Goal: Task Accomplishment & Management: Manage account settings

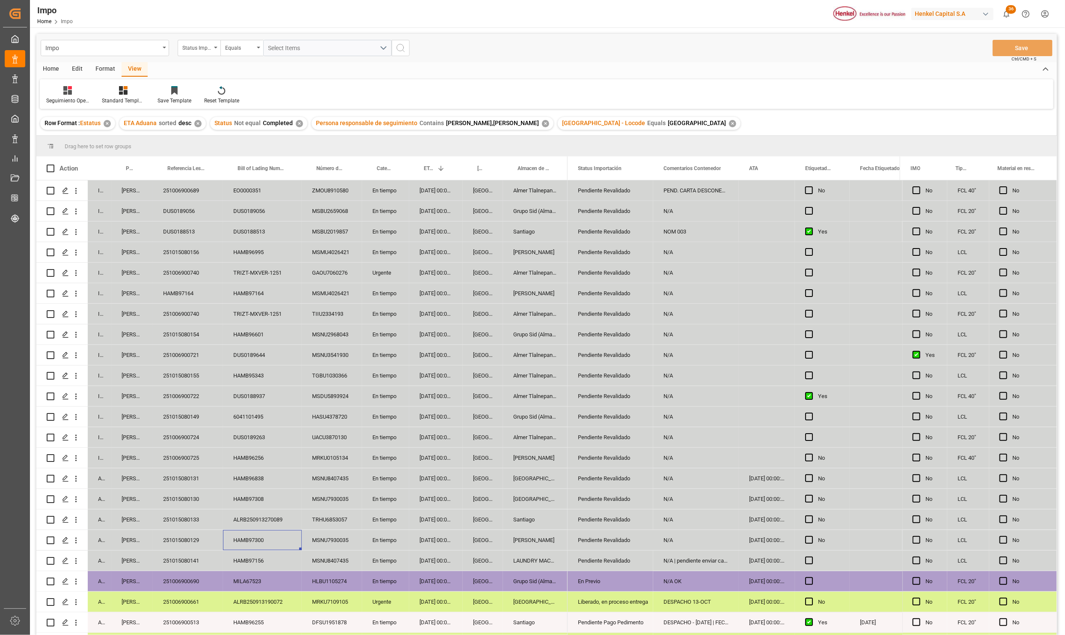
scroll to position [162, 0]
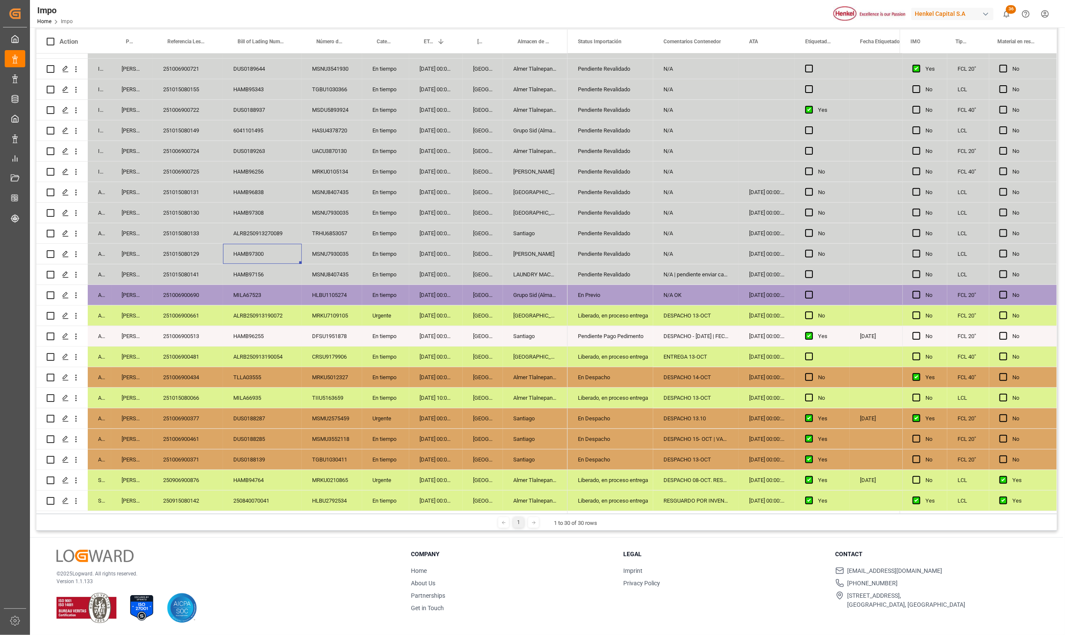
click at [433, 182] on div "[DATE] 00:00:00" at bounding box center [436, 192] width 54 height 20
click at [613, 203] on div "Pendiente Revalidado" at bounding box center [610, 213] width 65 height 20
click at [621, 185] on div "Pendiente Revalidado" at bounding box center [610, 192] width 65 height 20
click at [621, 185] on div "Pendiente Revalidado" at bounding box center [611, 192] width 86 height 20
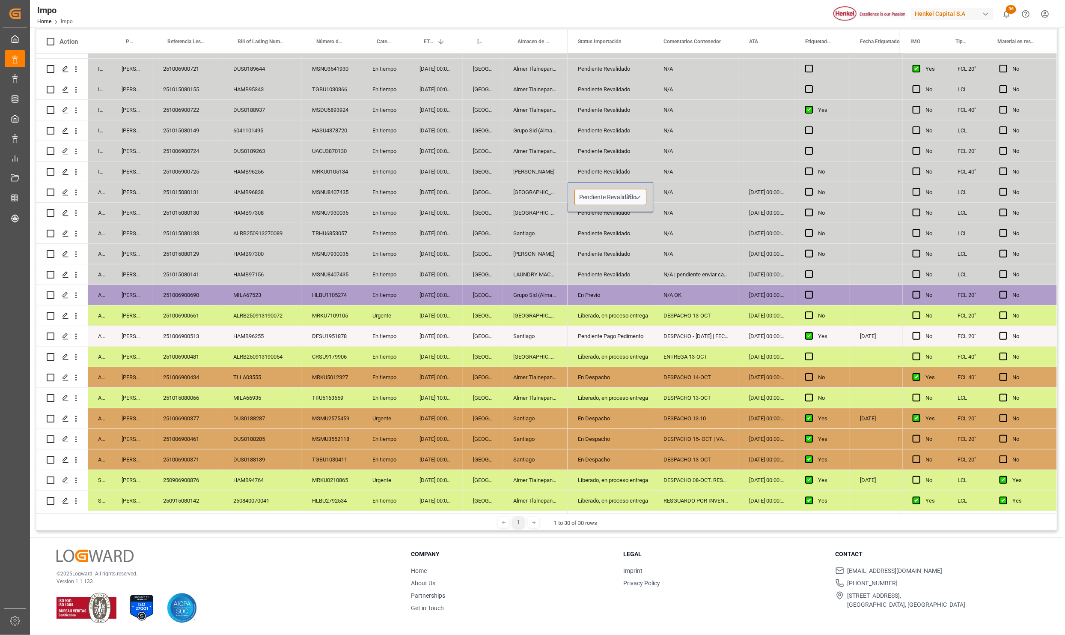
drag, startPoint x: 645, startPoint y: 198, endPoint x: 640, endPoint y: 196, distance: 5.7
click at [644, 198] on input "Pendiente Revalidado" at bounding box center [611, 197] width 72 height 16
click at [638, 196] on polyline "open menu" at bounding box center [637, 197] width 5 height 3
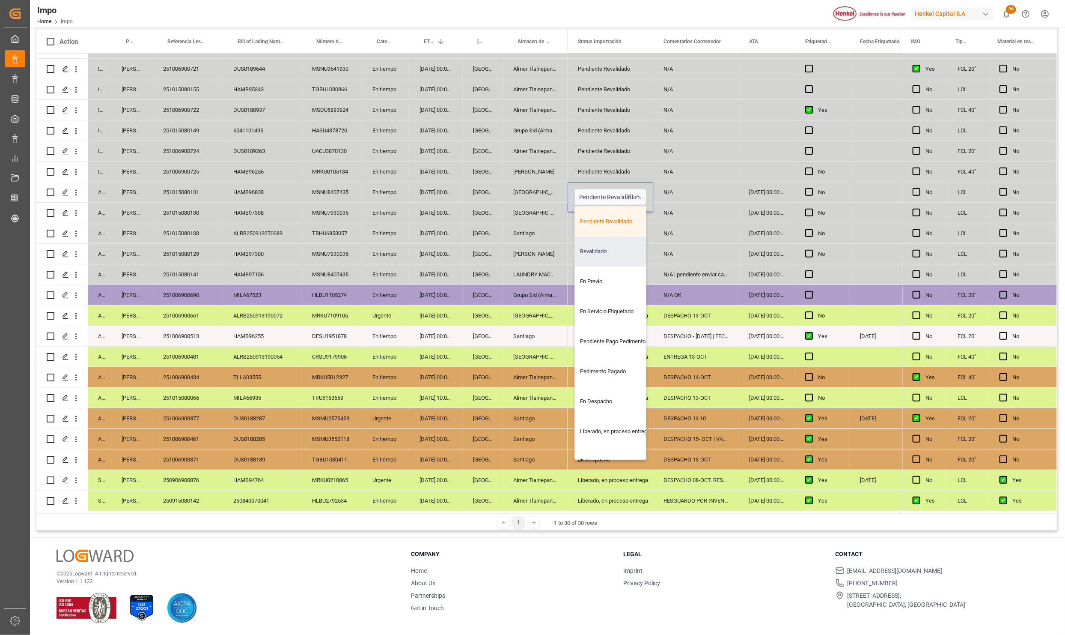
click at [613, 252] on div "Revalidado" at bounding box center [615, 251] width 81 height 30
type input "Revalidado"
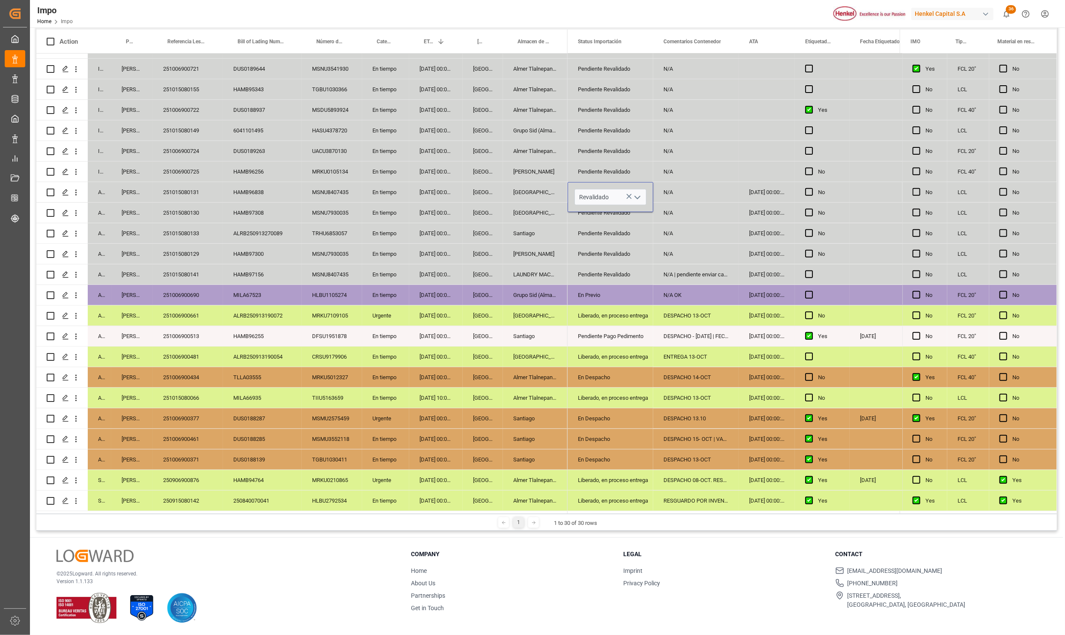
click at [653, 264] on div "N/A | pendiente enviar cartas actualizadas" at bounding box center [696, 274] width 86 height 20
click at [692, 205] on div "N/A" at bounding box center [696, 213] width 86 height 20
click at [685, 185] on div "N/A" at bounding box center [696, 192] width 86 height 20
click at [685, 185] on div "N/A" at bounding box center [696, 197] width 86 height 30
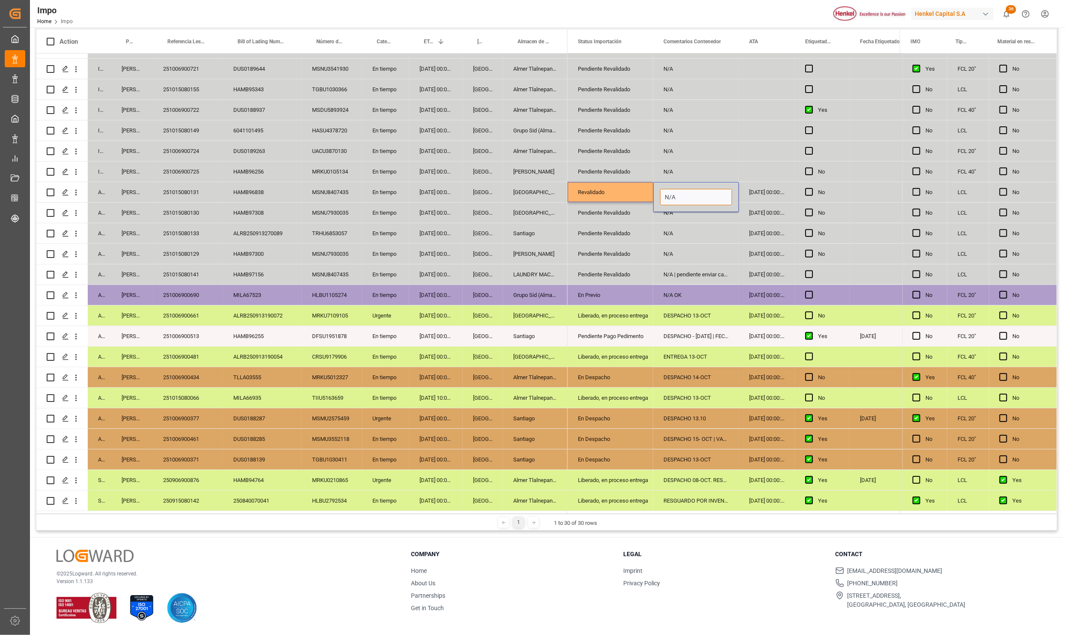
drag, startPoint x: 682, startPoint y: 190, endPoint x: 631, endPoint y: 182, distance: 51.5
type input "J"
type input "PREVIO 15-OCT"
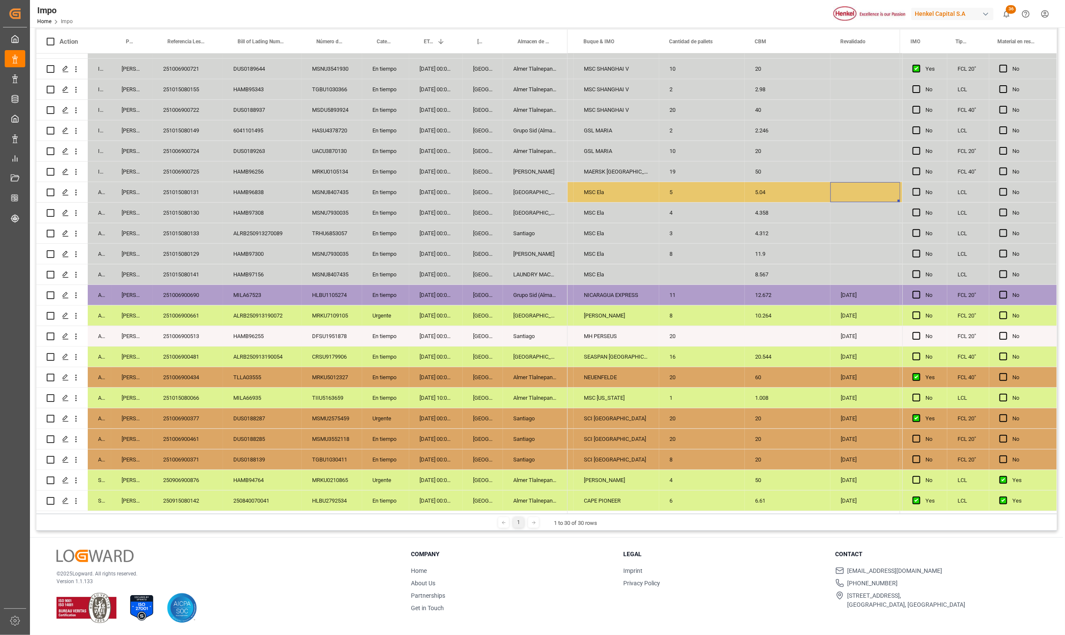
scroll to position [0, 1174]
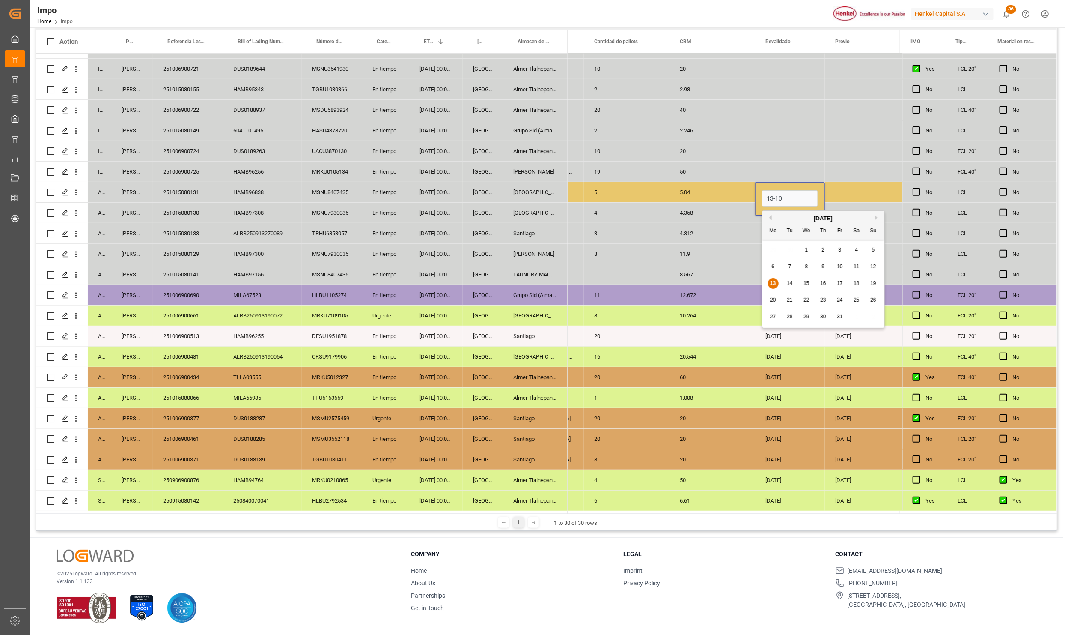
type input "[DATE]"
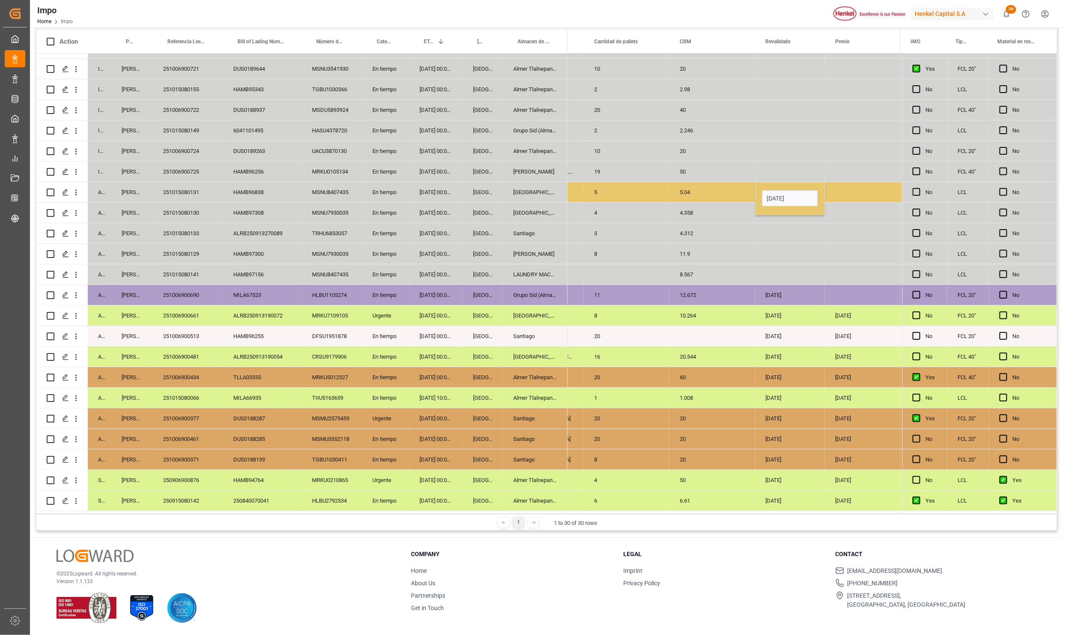
click at [685, 186] on div "5.04" at bounding box center [713, 192] width 86 height 20
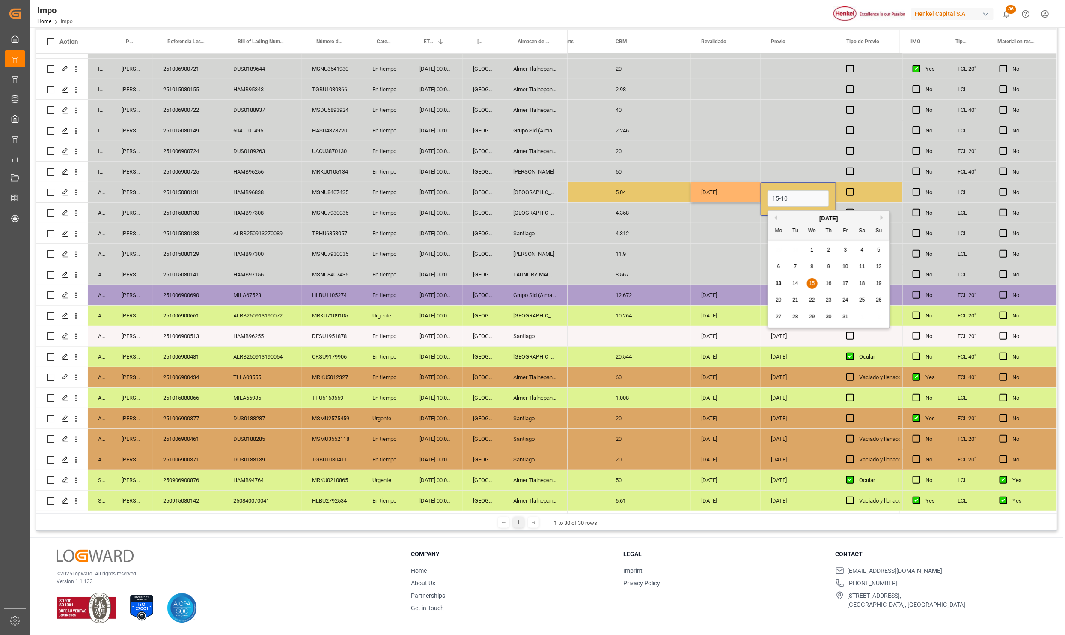
type input "[DATE]"
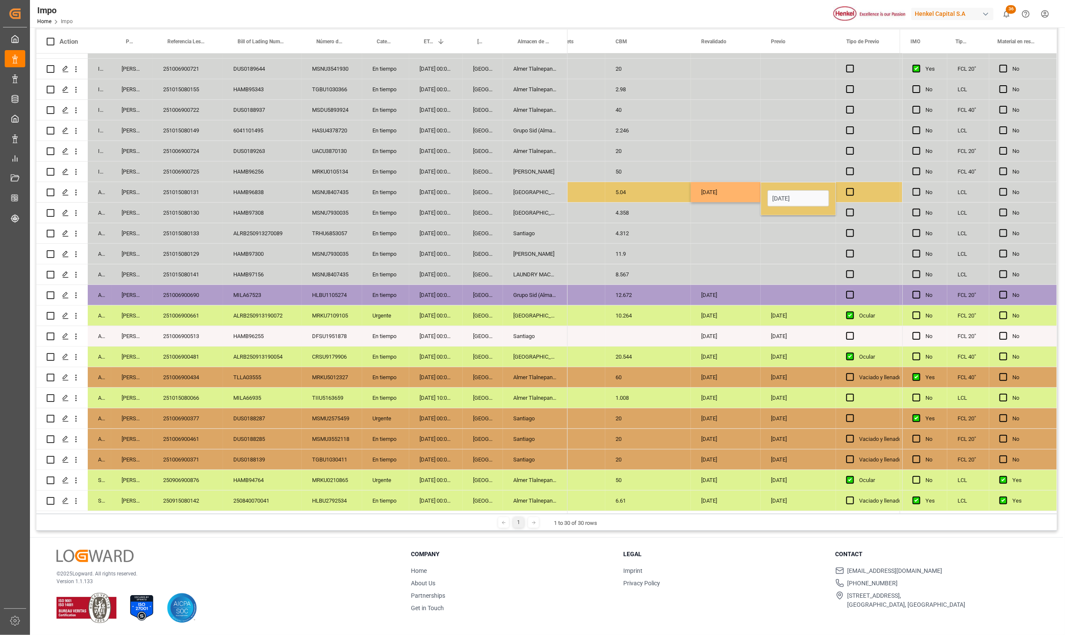
click at [742, 198] on div "[DATE]" at bounding box center [726, 192] width 70 height 20
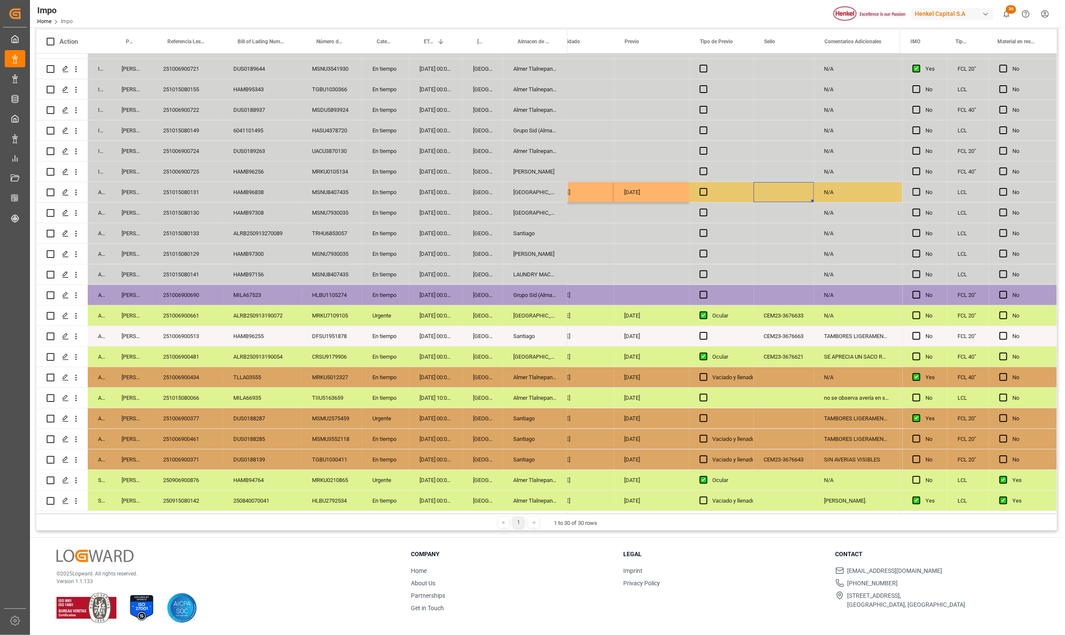
click at [697, 189] on div "Press SPACE to select this row." at bounding box center [722, 192] width 64 height 20
click at [701, 189] on span "Press SPACE to select this row." at bounding box center [704, 192] width 8 height 8
click at [707, 188] on input "Press SPACE to select this row." at bounding box center [707, 188] width 0 height 0
click at [702, 189] on span "Press SPACE to select this row." at bounding box center [704, 192] width 8 height 8
click at [707, 188] on input "Press SPACE to select this row." at bounding box center [707, 188] width 0 height 0
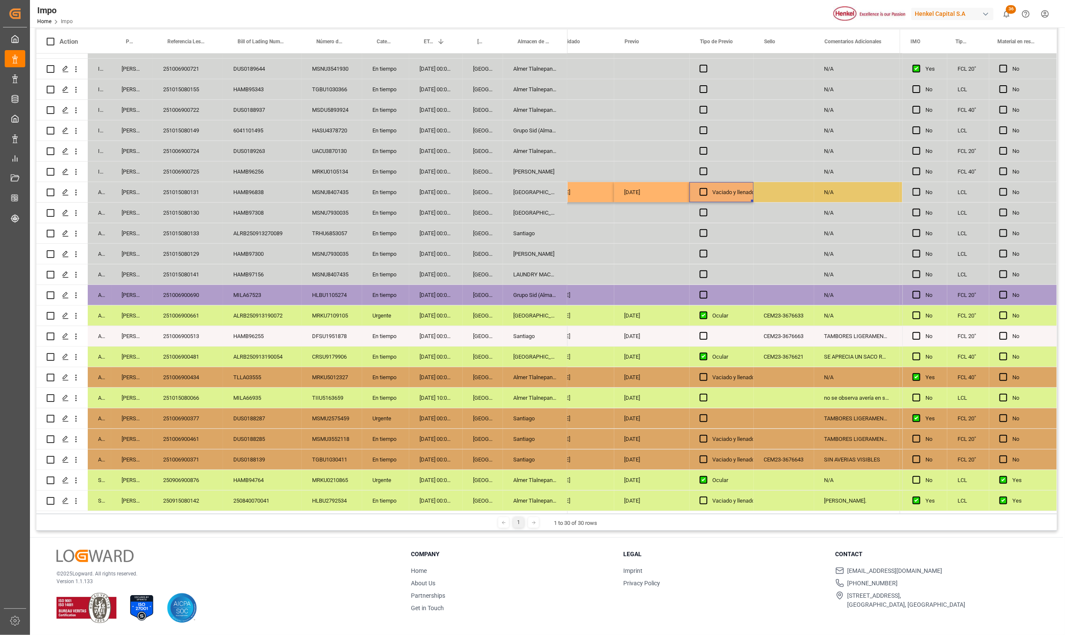
click at [677, 190] on div "[DATE]" at bounding box center [652, 192] width 75 height 20
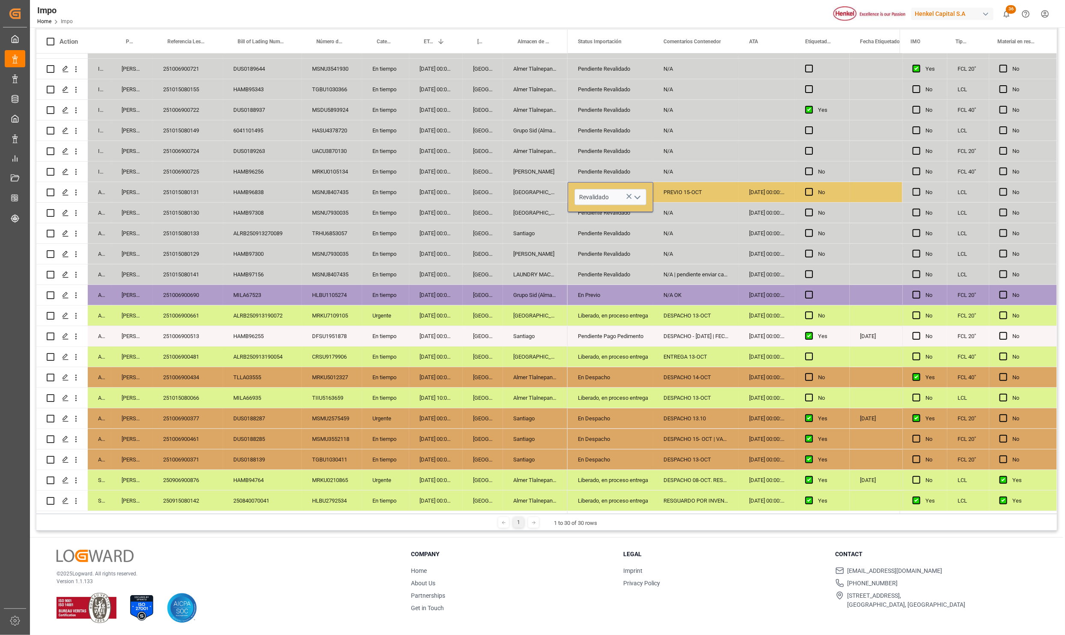
click at [637, 193] on icon "open menu" at bounding box center [637, 197] width 10 height 10
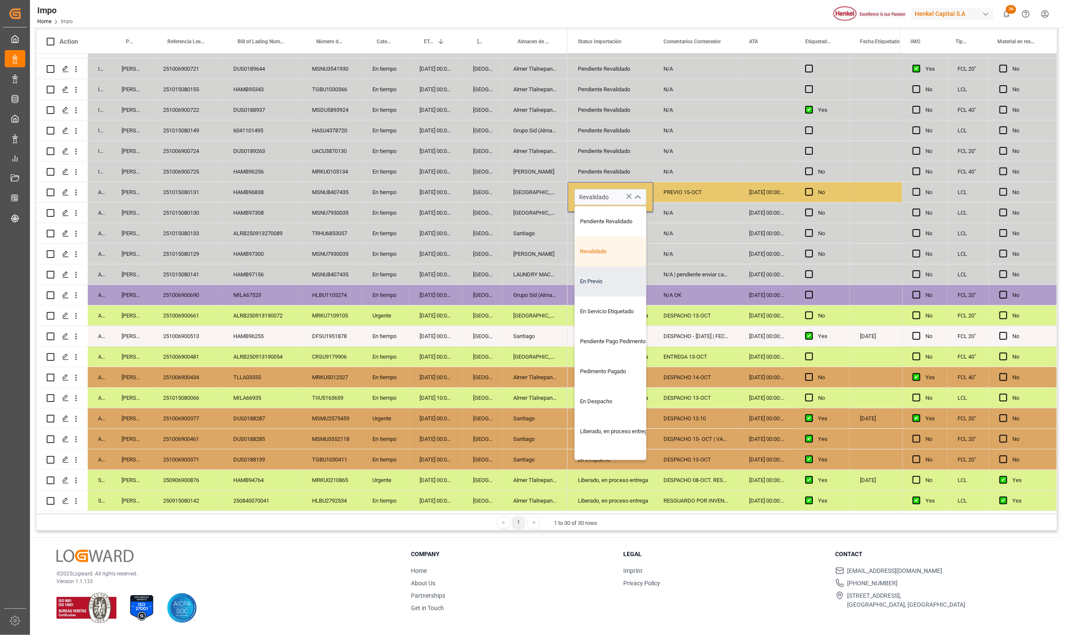
click at [608, 270] on div "En Previo" at bounding box center [615, 281] width 81 height 30
type input "En Previo"
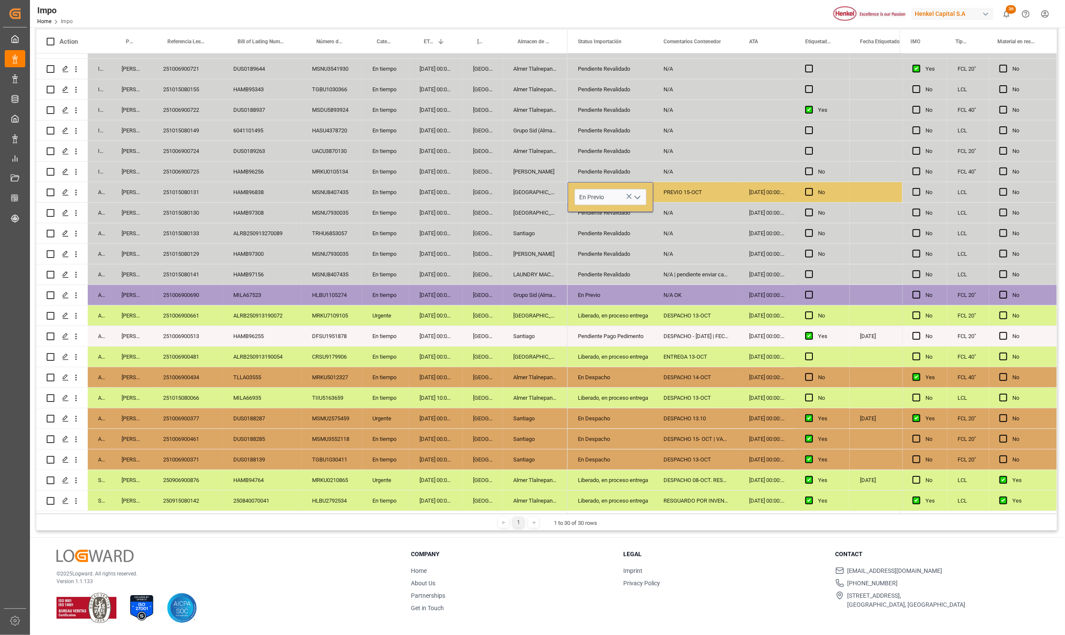
click at [659, 279] on div "N/A | pendiente enviar cartas actualizadas" at bounding box center [696, 274] width 86 height 20
click at [677, 270] on div "N/A | pendiente enviar cartas actualizadas" at bounding box center [696, 274] width 86 height 20
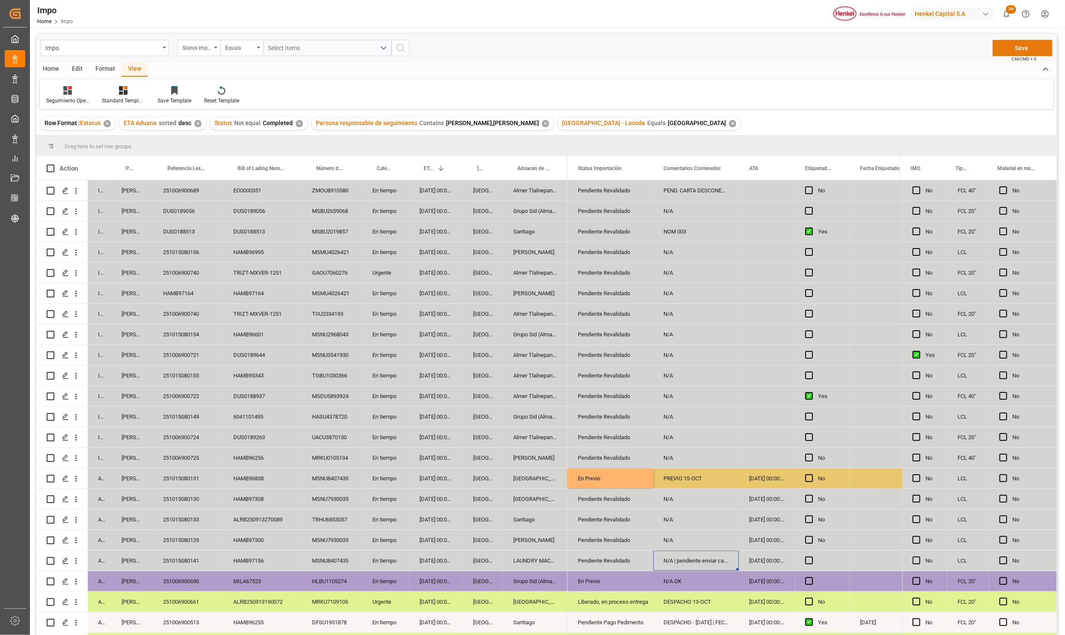
click at [1010, 47] on button "Save" at bounding box center [1023, 48] width 60 height 16
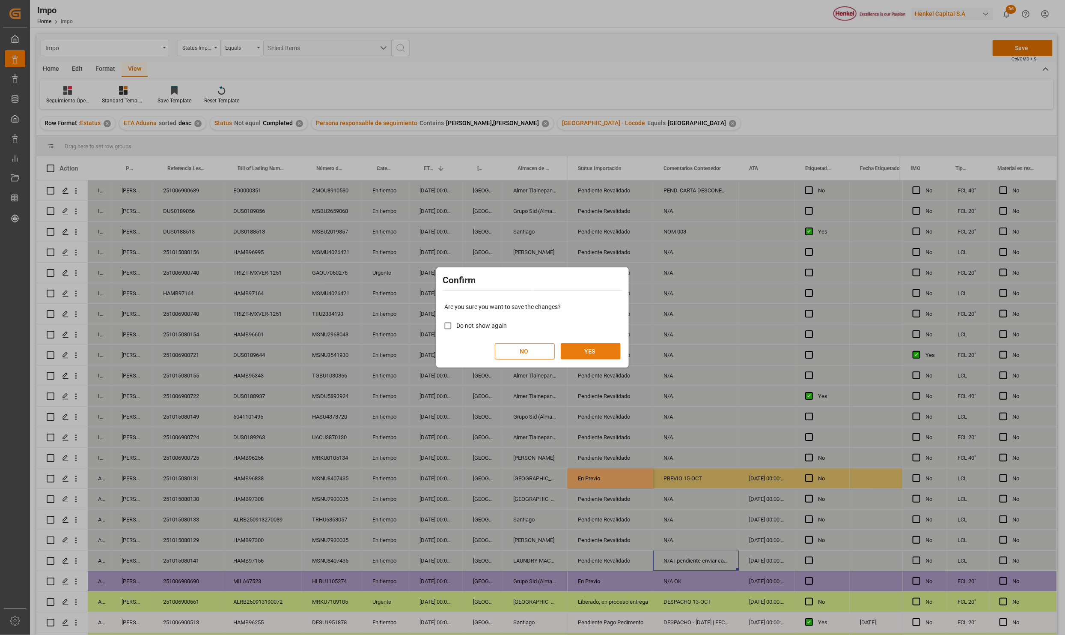
click at [600, 348] on button "YES" at bounding box center [591, 351] width 60 height 16
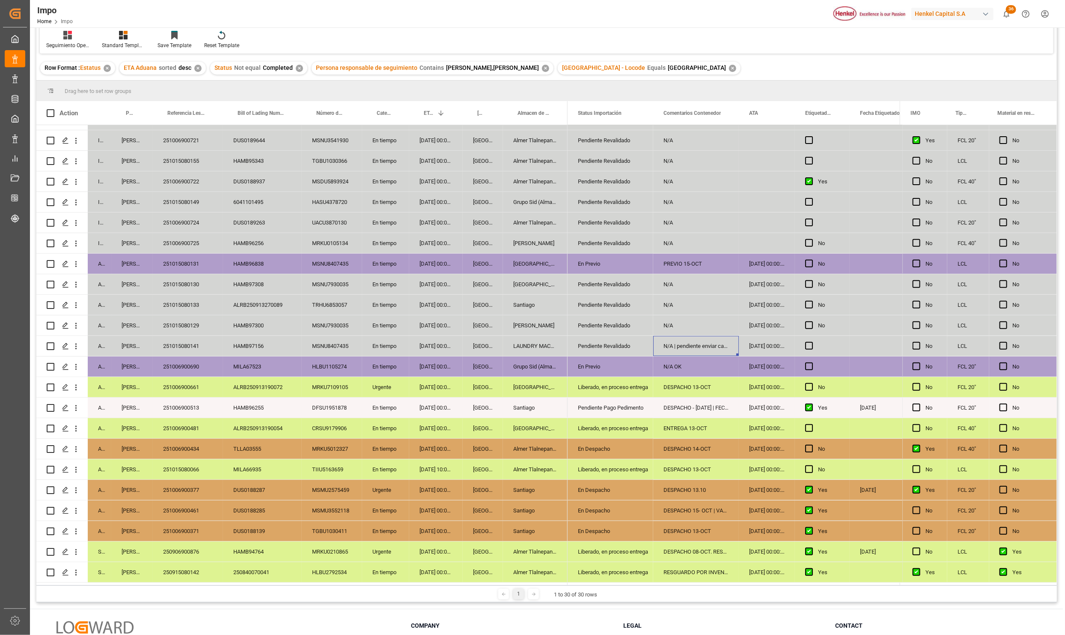
scroll to position [127, 0]
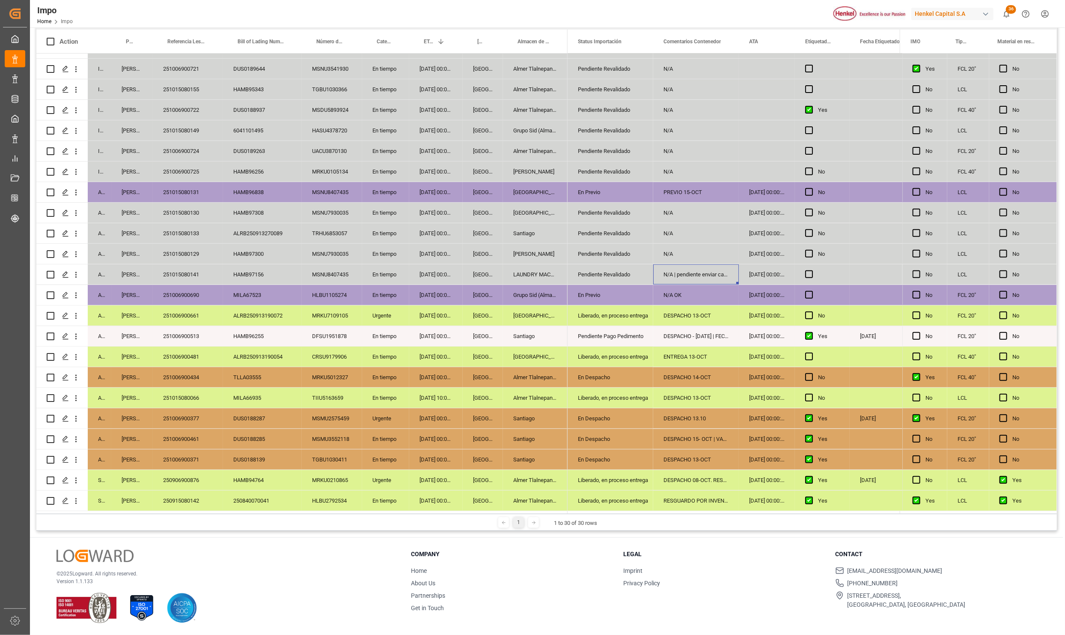
click at [188, 191] on div "251015080131" at bounding box center [188, 192] width 70 height 20
click at [189, 192] on div "251015080131" at bounding box center [188, 192] width 70 height 20
click at [243, 459] on div "DUS0188139" at bounding box center [262, 459] width 79 height 20
click at [349, 429] on div "MSMU3552118" at bounding box center [332, 439] width 60 height 20
click at [594, 286] on div "En Previo" at bounding box center [610, 295] width 65 height 20
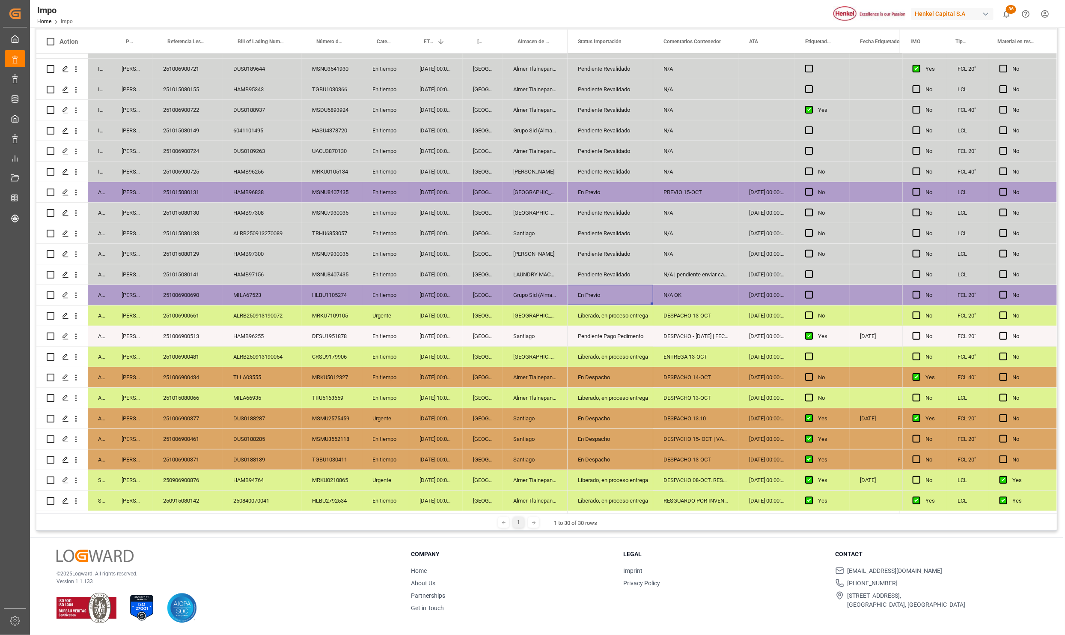
click at [603, 253] on div "Pendiente Revalidado" at bounding box center [610, 254] width 65 height 20
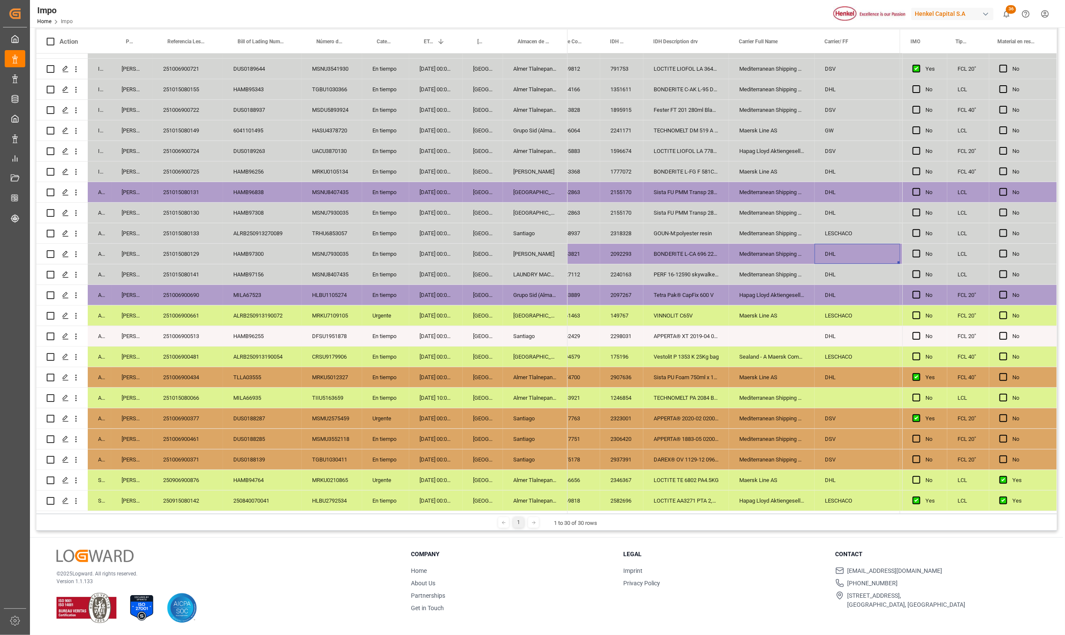
scroll to position [0, 701]
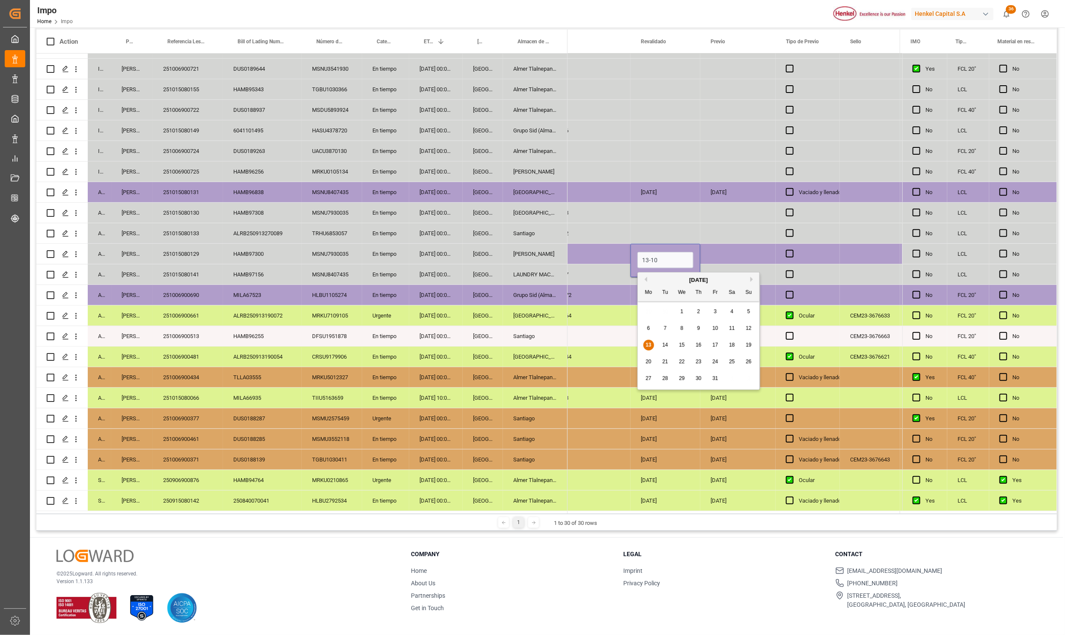
type input "[DATE]"
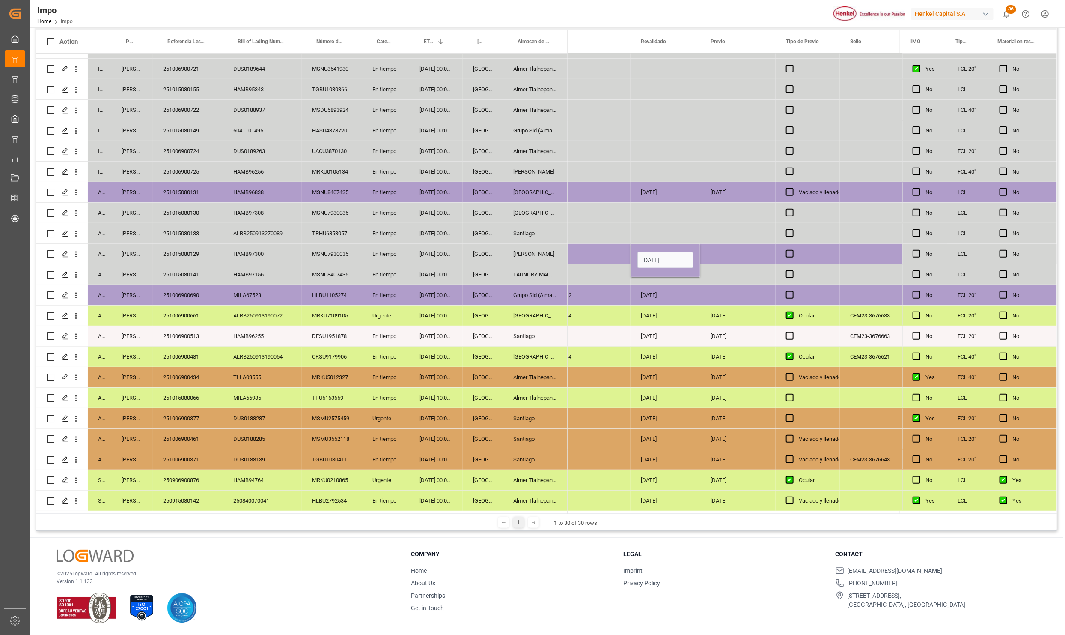
click at [648, 319] on div "[DATE]" at bounding box center [666, 315] width 70 height 20
click at [721, 238] on div "Press SPACE to select this row." at bounding box center [738, 233] width 75 height 20
click at [721, 252] on div "Press SPACE to select this row." at bounding box center [738, 254] width 75 height 20
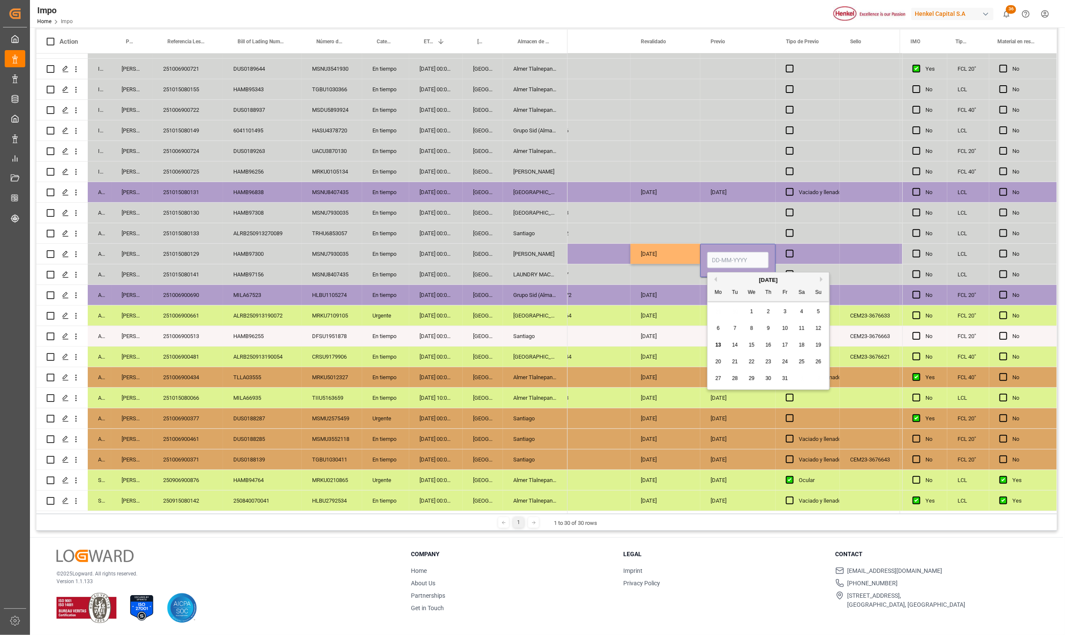
click at [721, 257] on input "Press SPACE to select this row." at bounding box center [738, 260] width 62 height 16
type input "[DATE]"
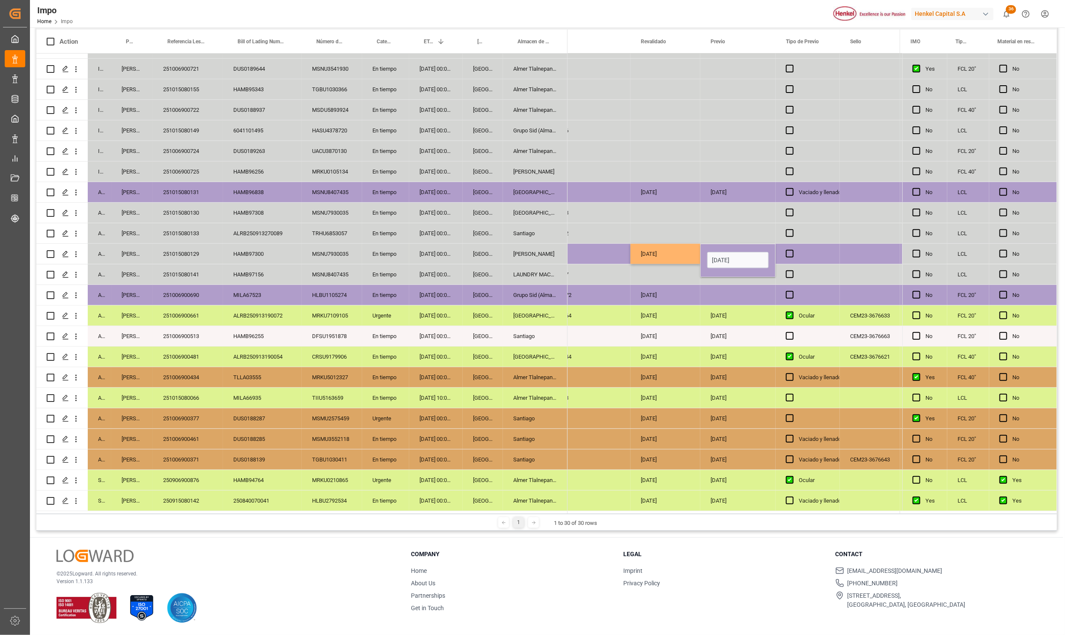
click at [713, 342] on div "[DATE]" at bounding box center [738, 336] width 75 height 20
click at [793, 245] on div "Press SPACE to select this row." at bounding box center [808, 254] width 64 height 20
click at [793, 250] on span "Press SPACE to select this row." at bounding box center [790, 254] width 8 height 8
click at [793, 250] on input "Press SPACE to select this row." at bounding box center [793, 250] width 0 height 0
click at [793, 251] on span "Press SPACE to select this row." at bounding box center [790, 254] width 8 height 8
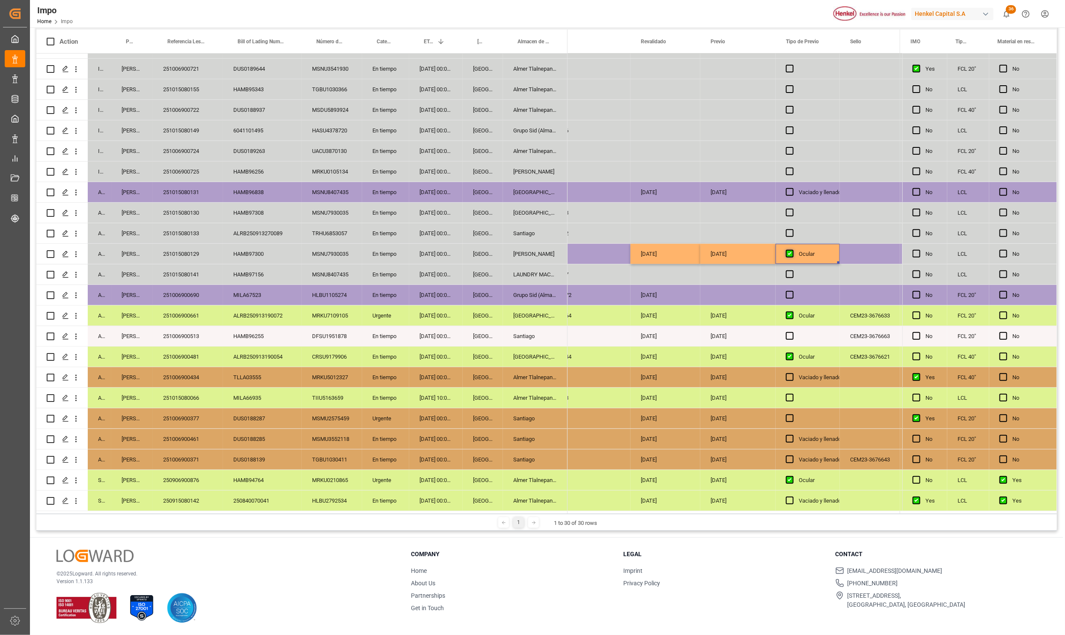
click at [793, 250] on input "Press SPACE to select this row." at bounding box center [793, 250] width 0 height 0
click at [537, 257] on div "[PERSON_NAME]" at bounding box center [535, 254] width 65 height 20
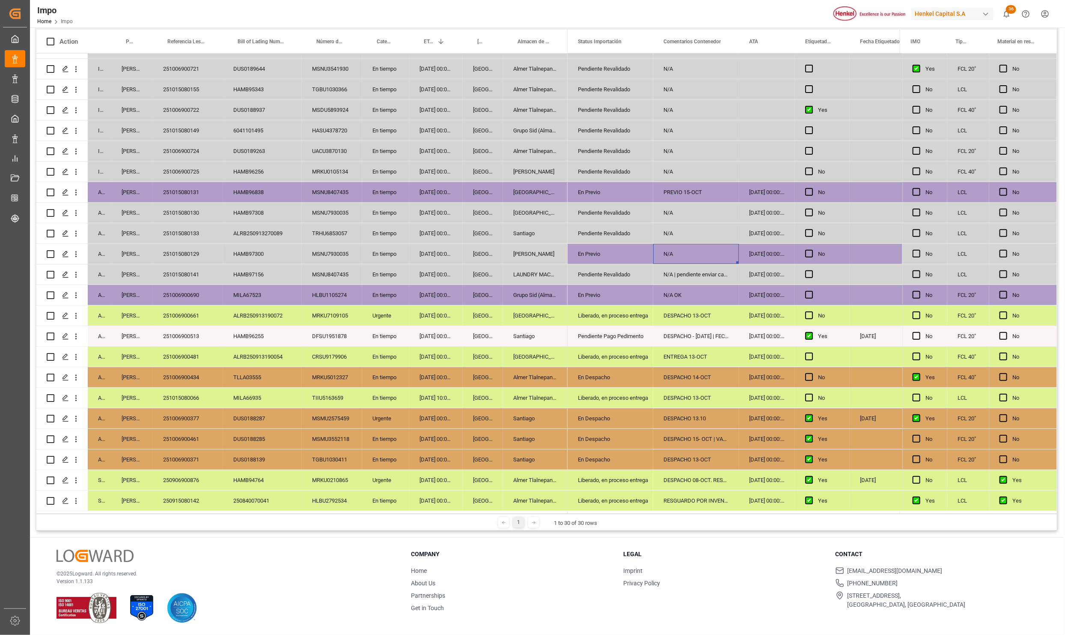
click at [680, 252] on div "N/A" at bounding box center [696, 254] width 86 height 20
click at [680, 252] on input "N/A" at bounding box center [696, 259] width 72 height 16
type input "PREVIO 17-OCT"
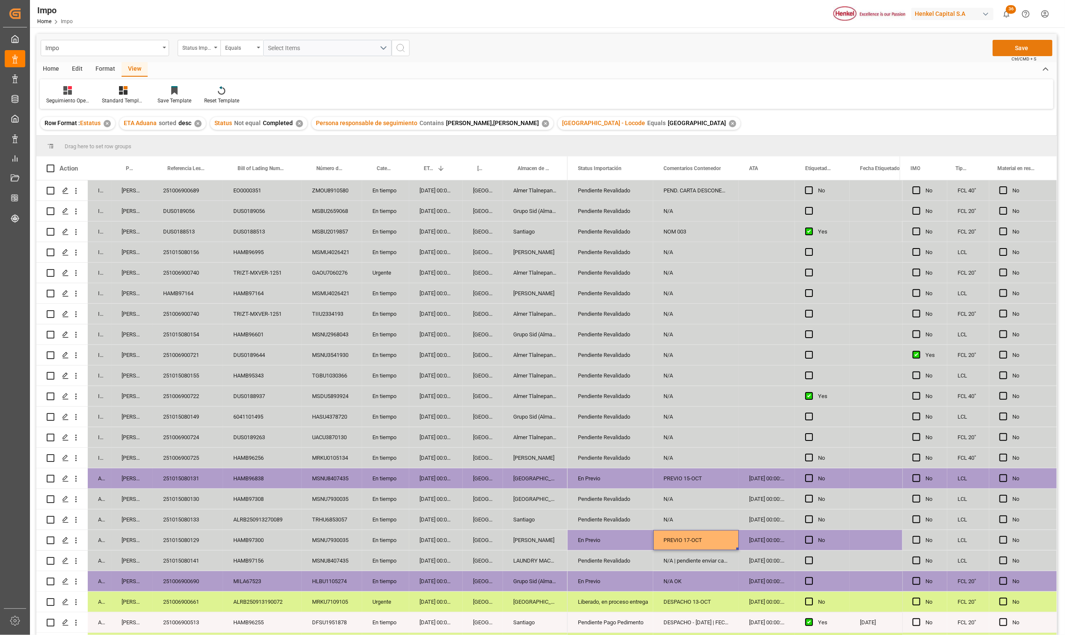
click at [1007, 40] on button "Save" at bounding box center [1023, 48] width 60 height 16
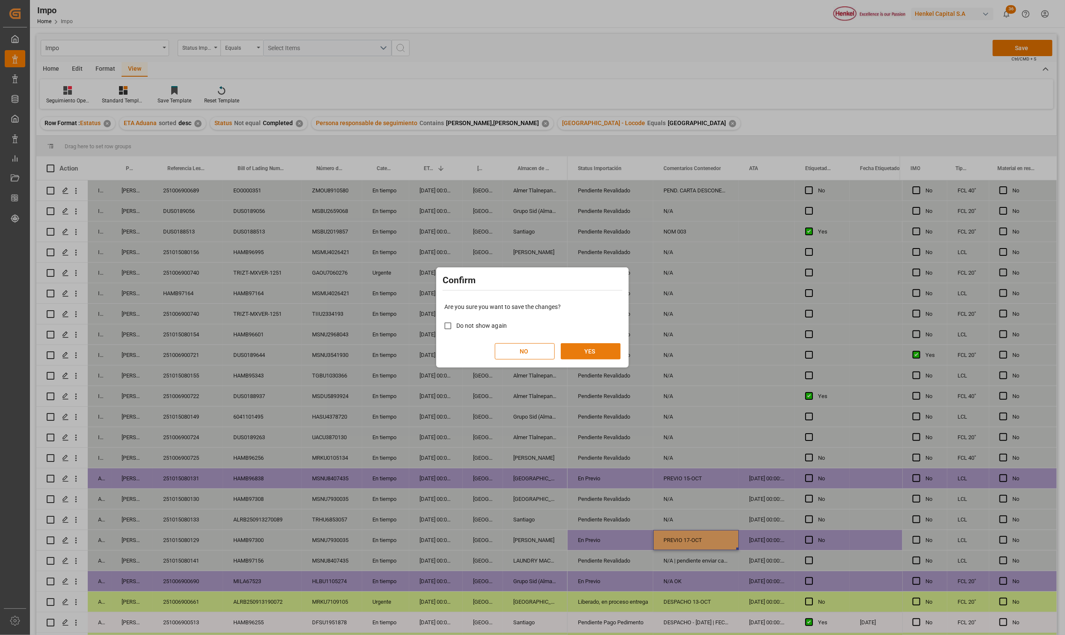
click at [607, 349] on button "YES" at bounding box center [591, 351] width 60 height 16
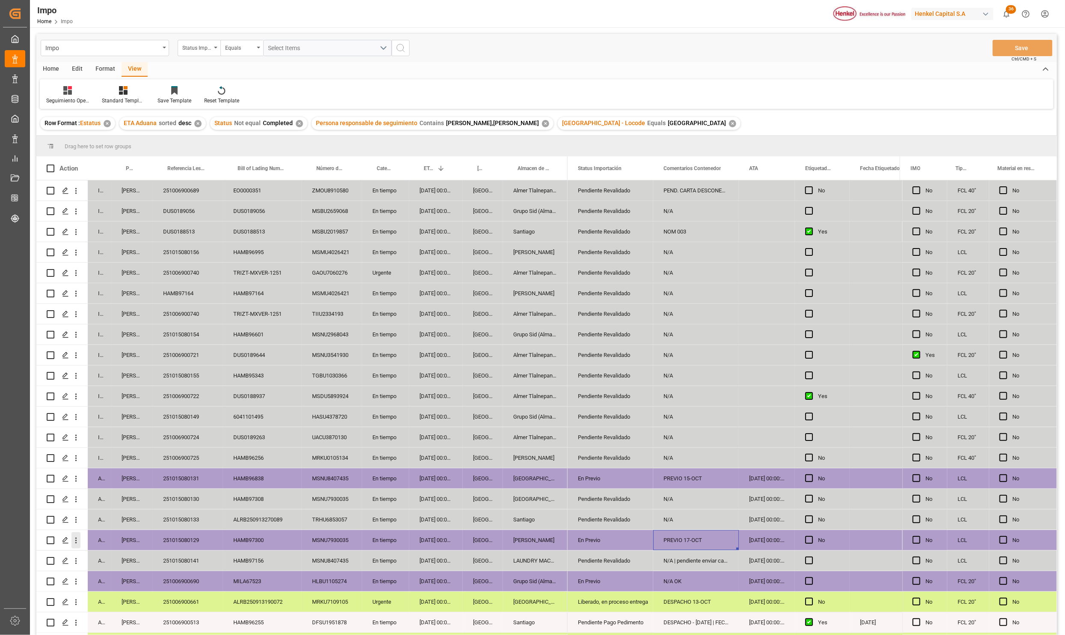
click at [76, 537] on icon "open menu" at bounding box center [76, 540] width 9 height 9
click at [98, 554] on span "Open in new tab" at bounding box center [132, 558] width 78 height 9
click at [341, 536] on div "MSNU7930035" at bounding box center [332, 540] width 60 height 20
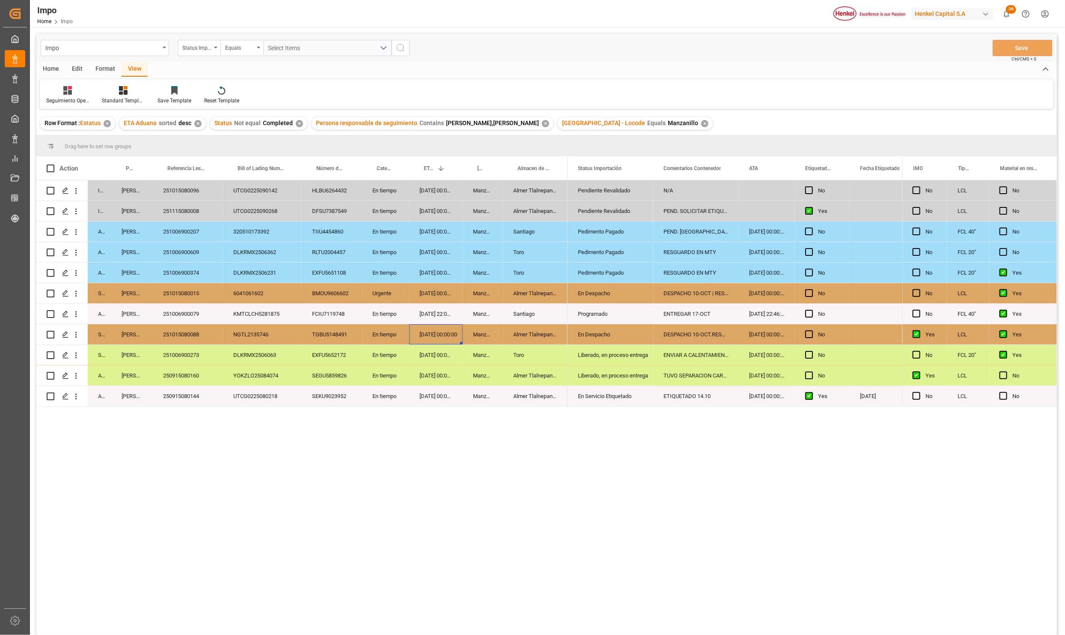
scroll to position [64, 0]
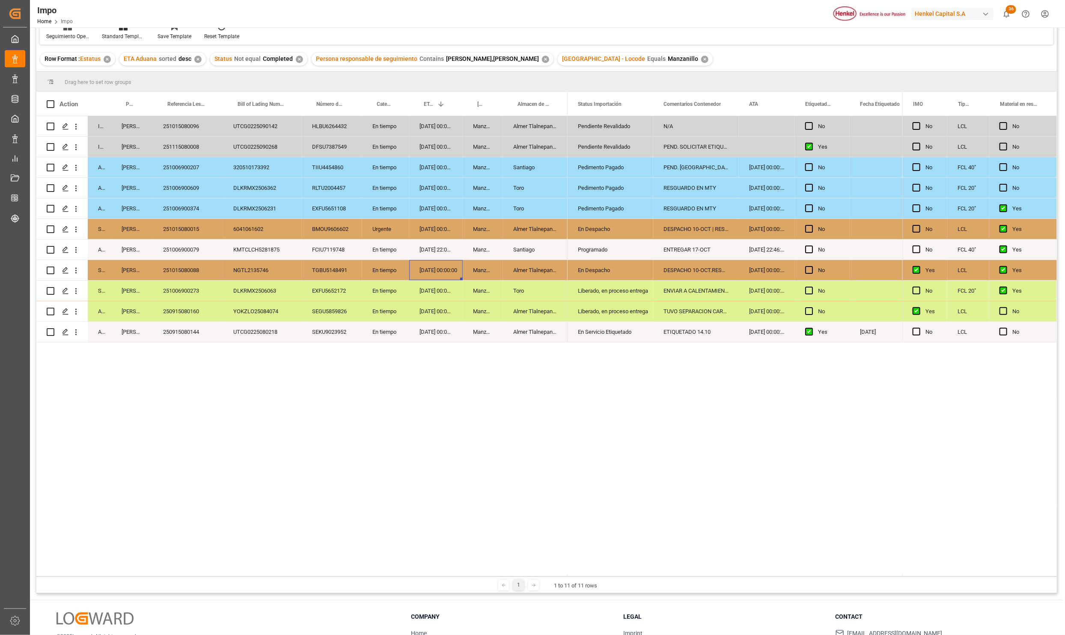
click at [181, 328] on div "250915080144" at bounding box center [188, 332] width 70 height 20
click at [184, 304] on div "250915080160" at bounding box center [188, 311] width 70 height 20
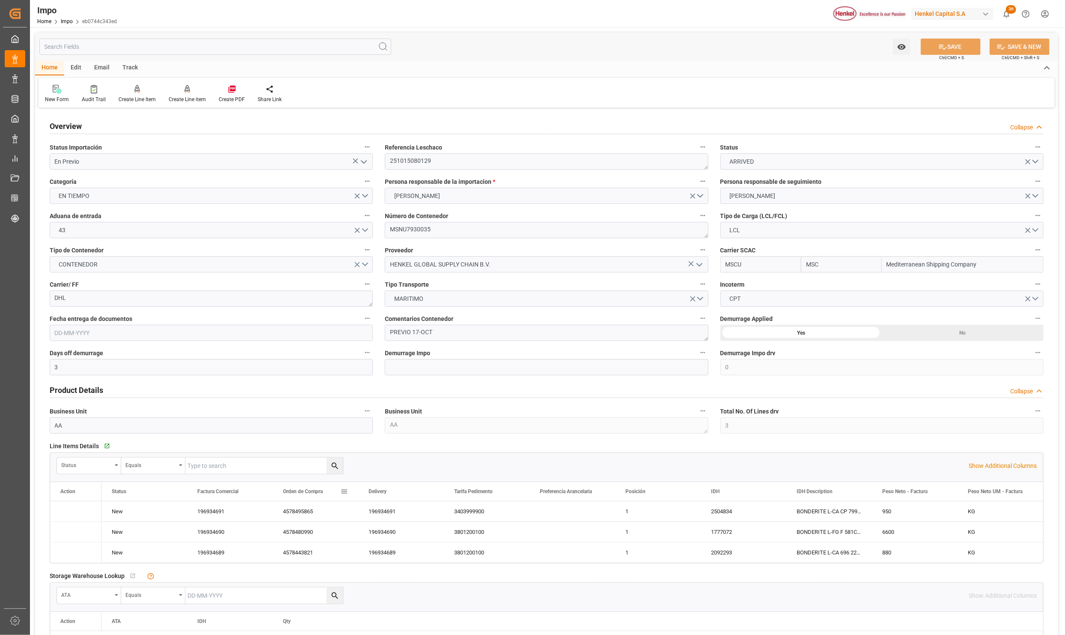
type input "MSC"
type input "Mediterranean Shipping Company"
type input "3"
type input "0"
type input "3"
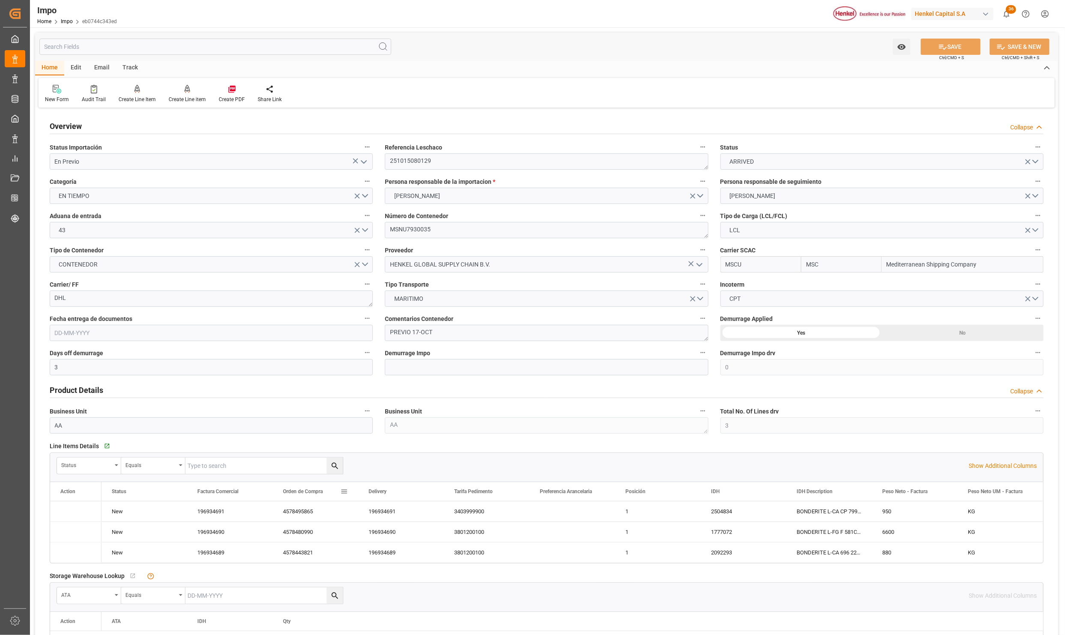
type input "11.9"
type input "8"
type input "[DATE]"
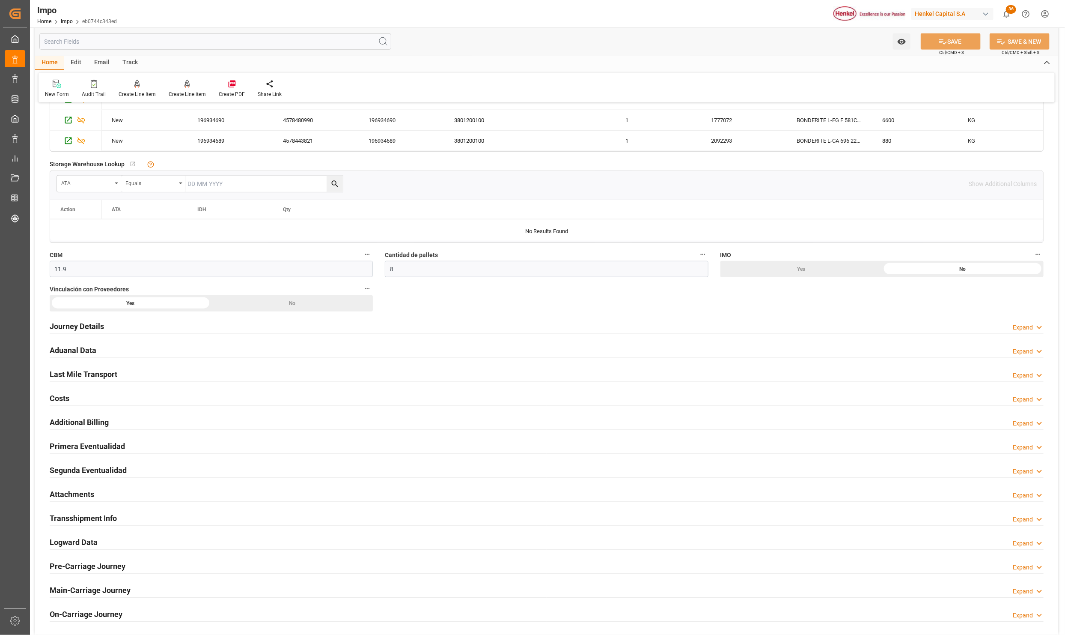
scroll to position [450, 0]
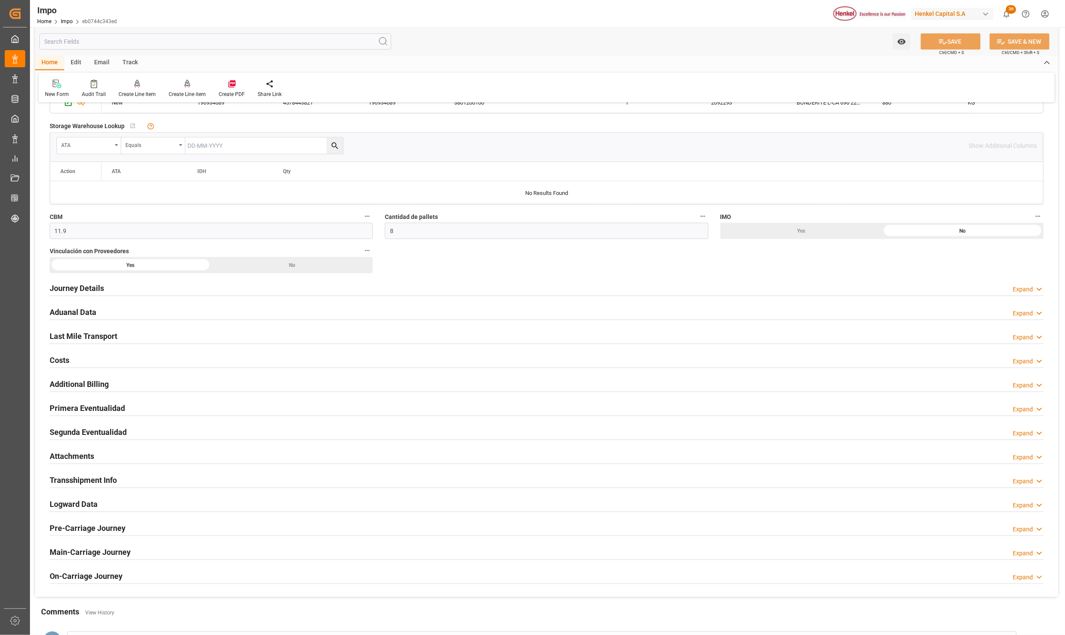
drag, startPoint x: 64, startPoint y: 406, endPoint x: 142, endPoint y: 419, distance: 78.6
click at [64, 406] on h2 "Primera Eventualidad" at bounding box center [87, 408] width 75 height 12
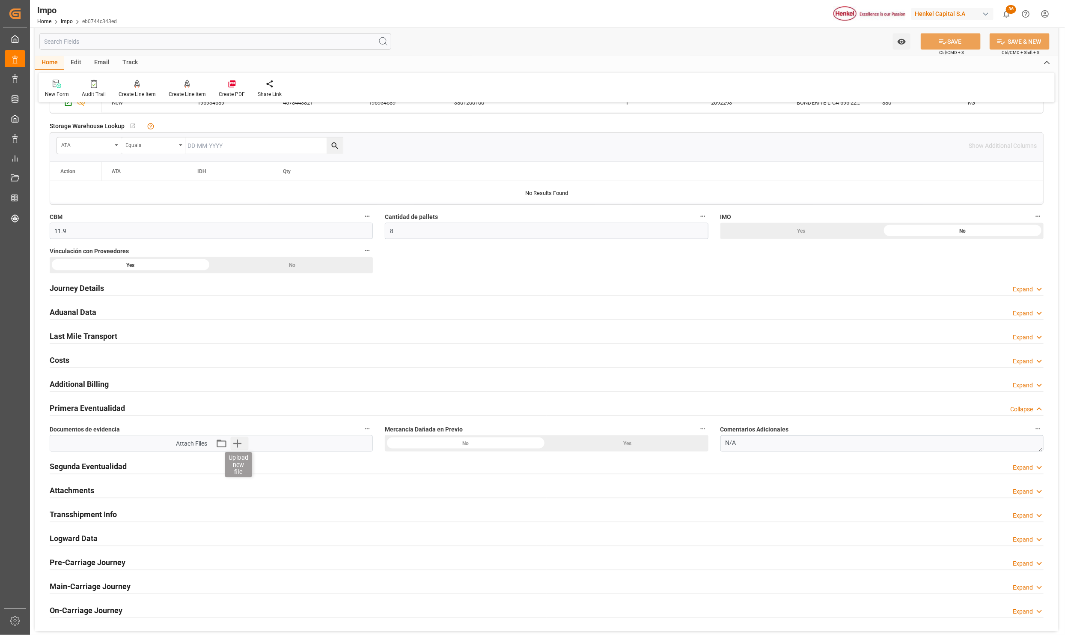
click at [241, 446] on icon "button" at bounding box center [237, 443] width 8 height 8
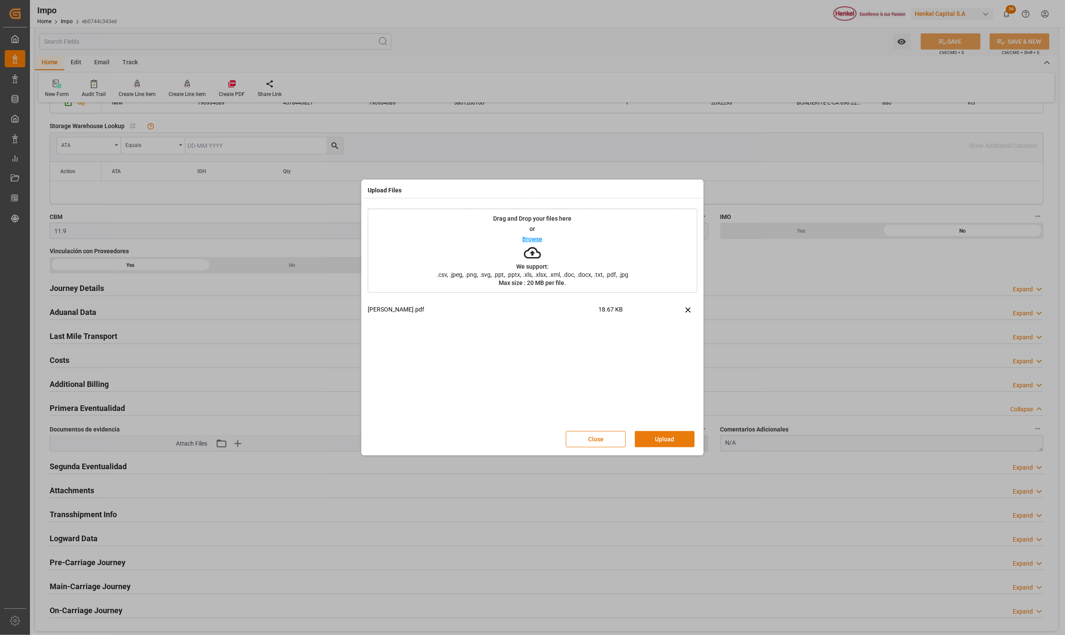
click at [668, 441] on button "Upload" at bounding box center [665, 439] width 60 height 16
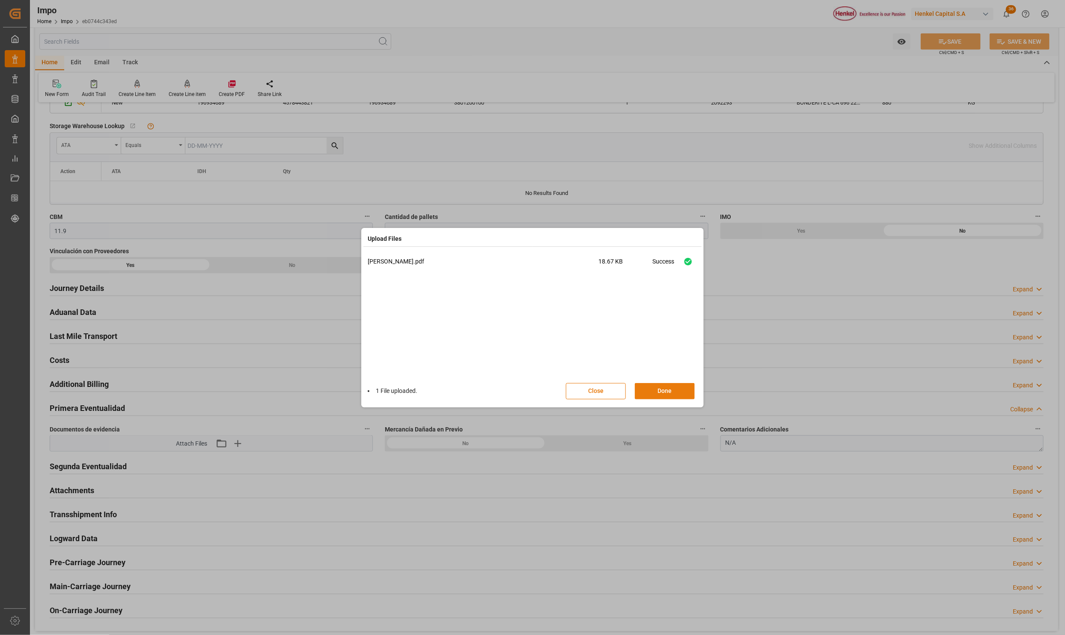
click at [675, 386] on button "Done" at bounding box center [665, 391] width 60 height 16
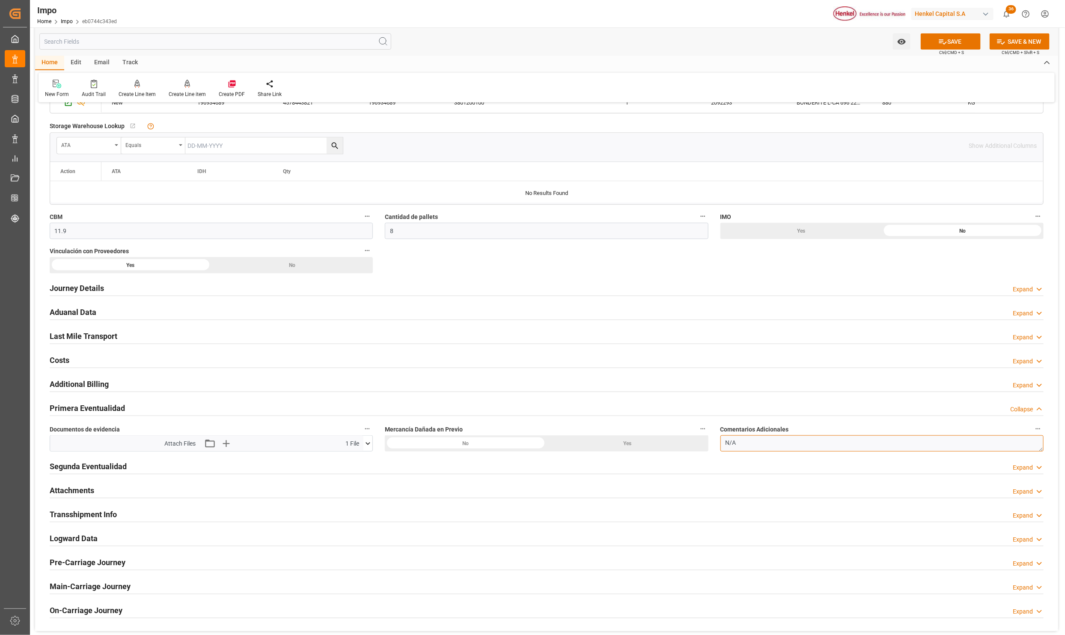
drag, startPoint x: 745, startPoint y: 447, endPoint x: 710, endPoint y: 450, distance: 34.8
click at [710, 450] on div "Overview Collapse Status Importación En Previo Referencia Leschaco 251015080129…" at bounding box center [546, 145] width 1023 height 970
click at [751, 450] on textarea "N/A" at bounding box center [882, 443] width 323 height 16
type textarea "N"
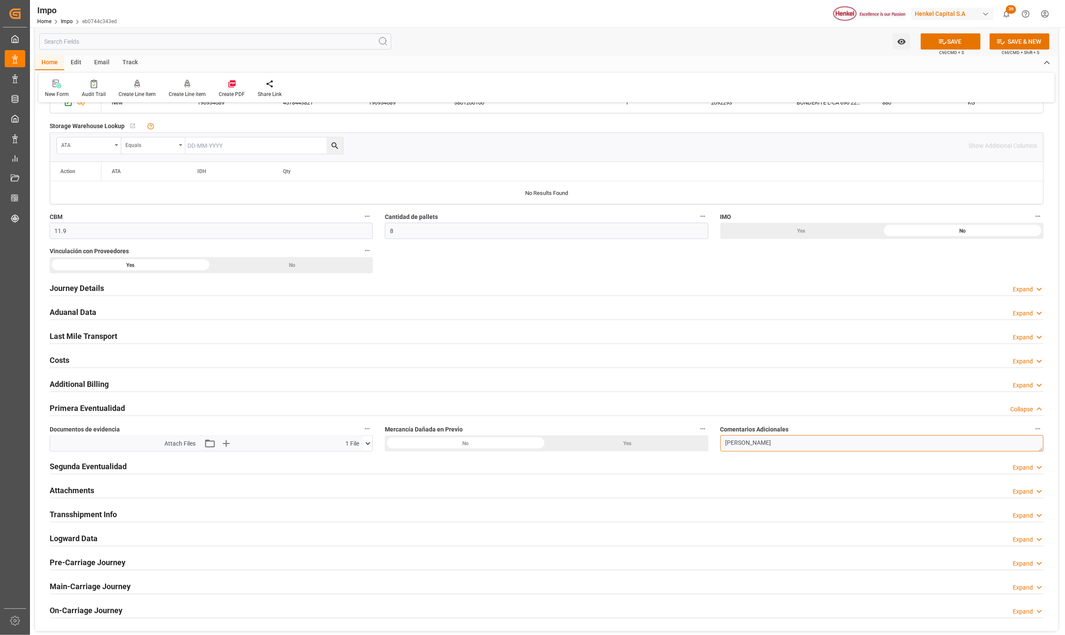
type textarea "TARJA DE AVERIA"
click at [960, 47] on button "SAVE" at bounding box center [951, 41] width 60 height 16
